Goal: Find specific page/section

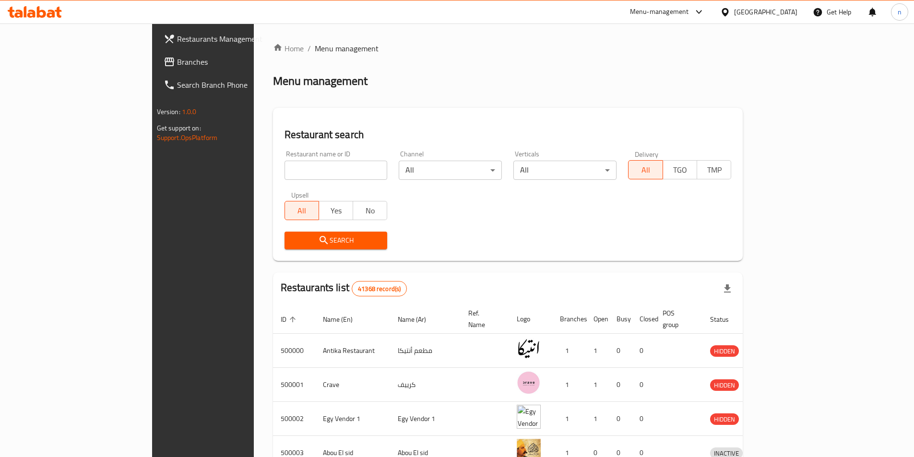
click at [177, 64] on span "Branches" at bounding box center [237, 62] width 120 height 12
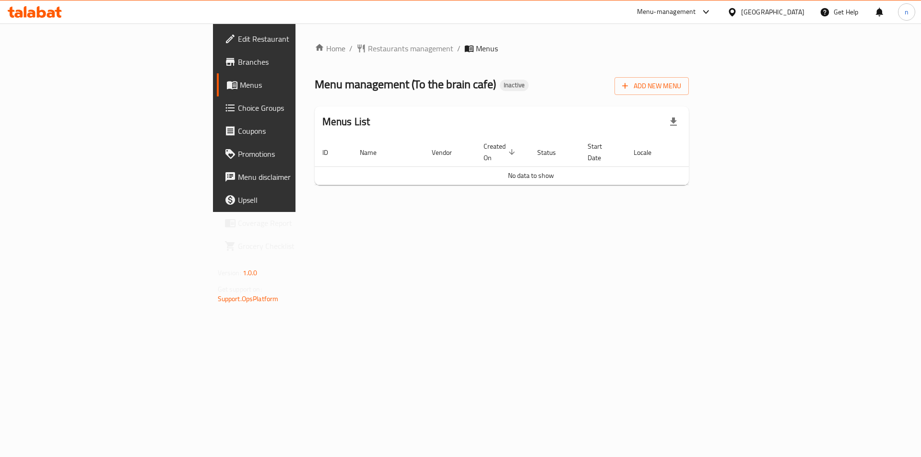
click at [238, 35] on span "Edit Restaurant" at bounding box center [298, 39] width 121 height 12
click at [615, 176] on div "Home / Restaurants management / Menus Menu management ( To the brain cafe ) Ina…" at bounding box center [502, 118] width 375 height 150
click at [708, 212] on div "Home / Restaurants management / Menus Menu management ( To the brain cafe ) Ina…" at bounding box center [501, 118] width 413 height 189
